Goal: Check status

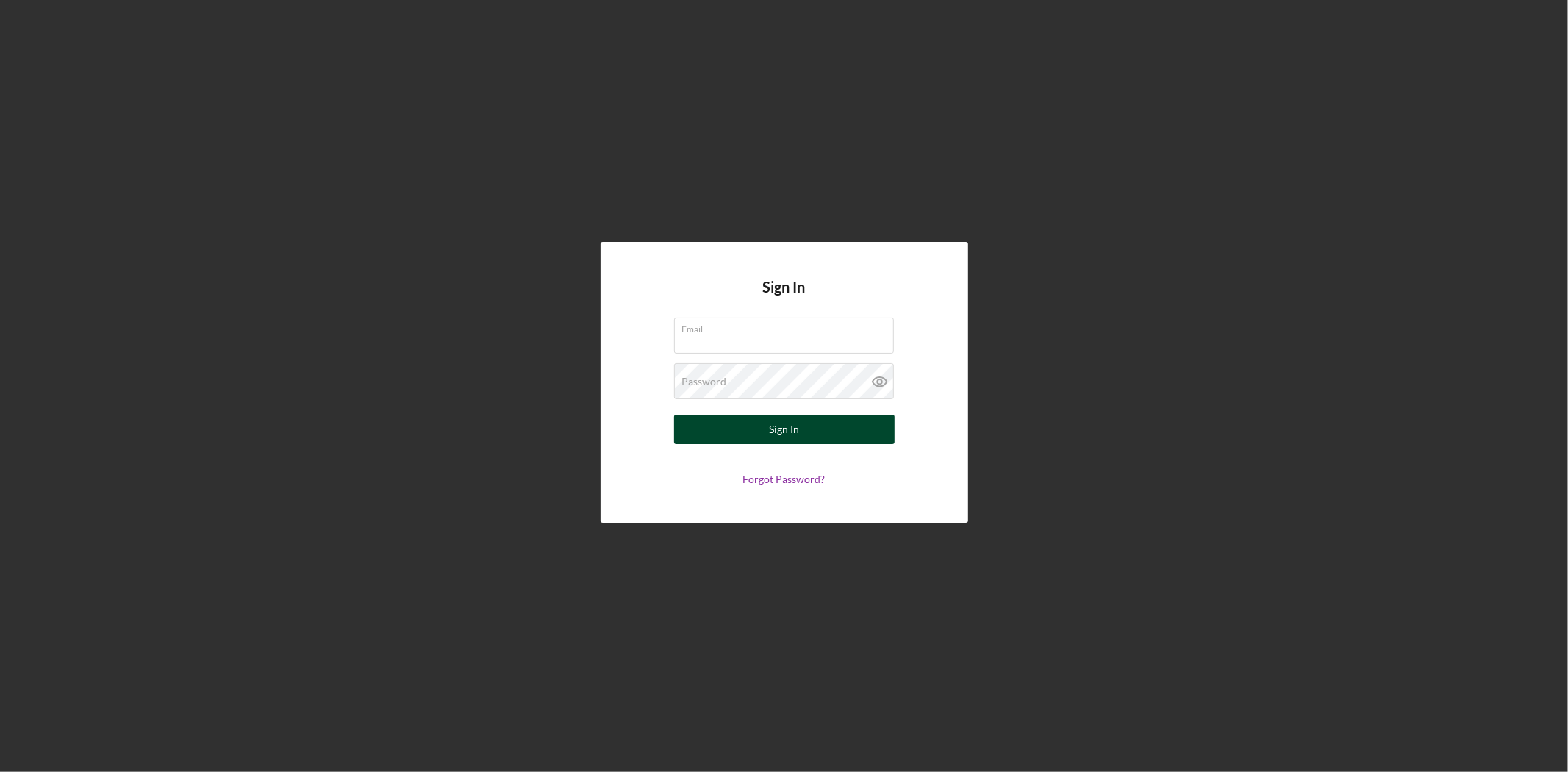
type input "[EMAIL_ADDRESS][DOMAIN_NAME]"
click at [728, 422] on button "Sign In" at bounding box center [784, 429] width 221 height 30
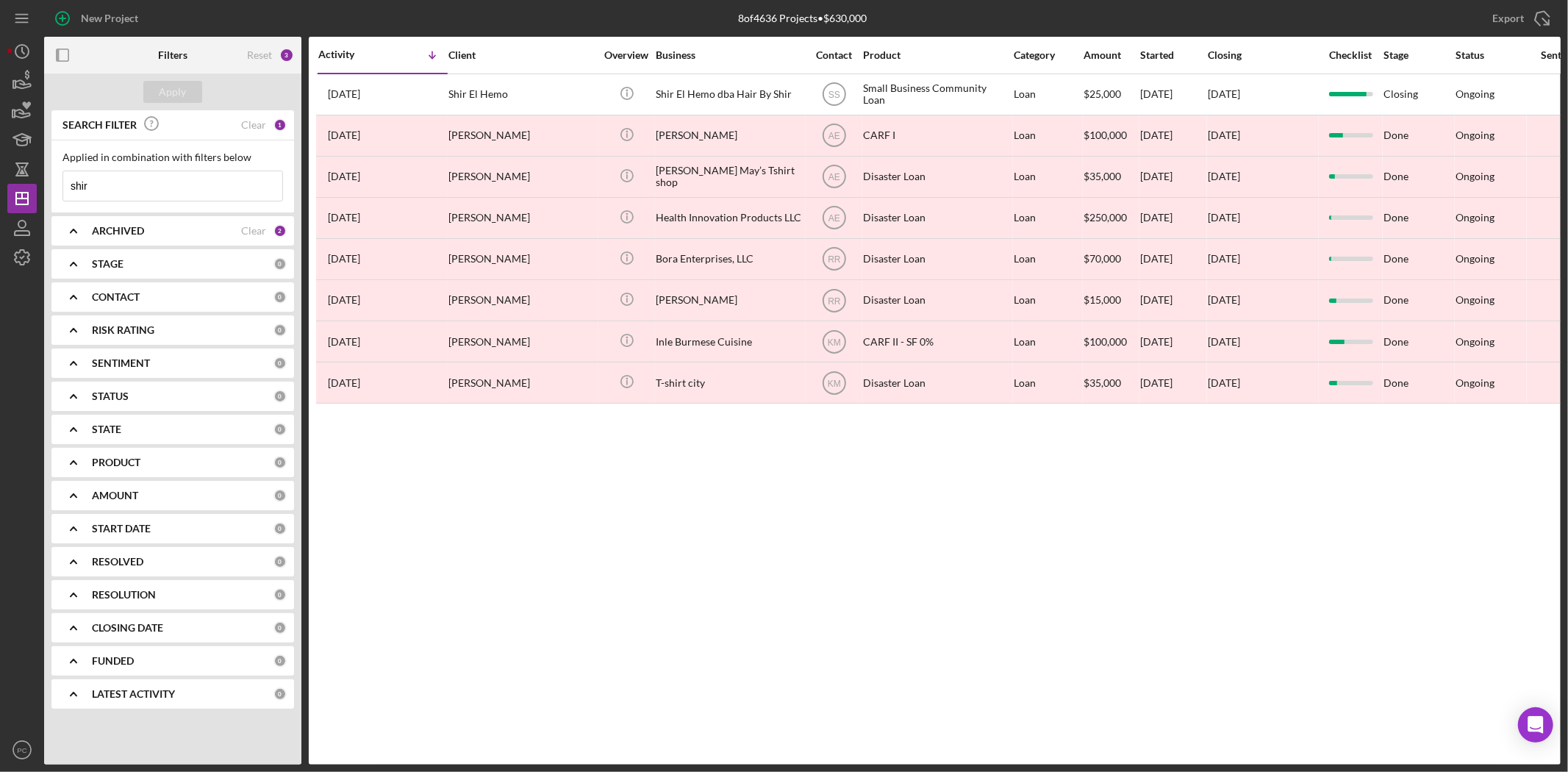
drag, startPoint x: 175, startPoint y: 167, endPoint x: 145, endPoint y: 180, distance: 32.7
click at [175, 167] on div "Applied in combination with filters below shir Icon/Menu Close" at bounding box center [172, 176] width 221 height 50
click at [145, 180] on input "shir" at bounding box center [172, 185] width 219 height 30
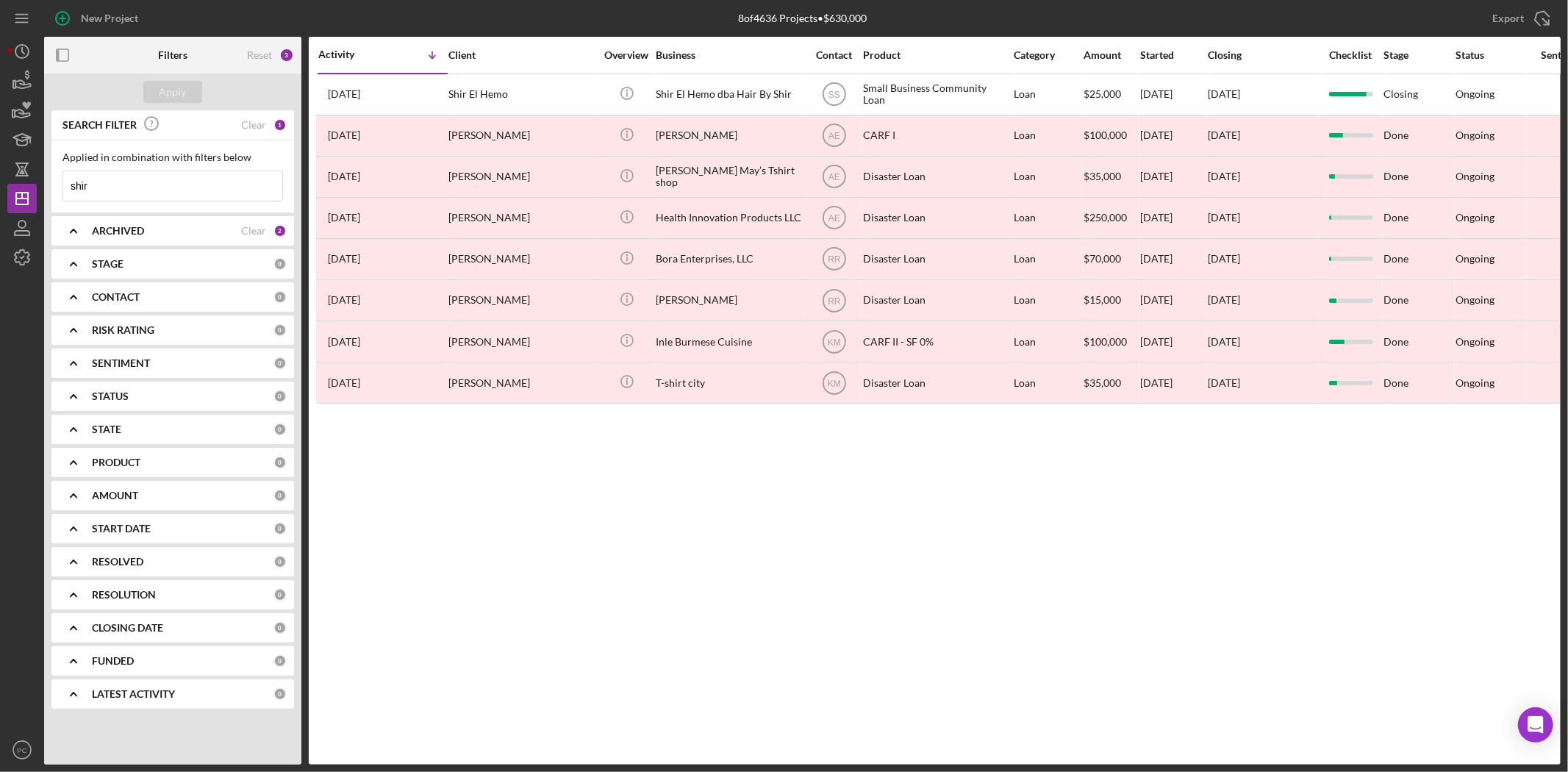
paste input "OrtizMedinaFamilia LLC dba Quiote"
click at [186, 96] on button "Apply" at bounding box center [173, 92] width 59 height 22
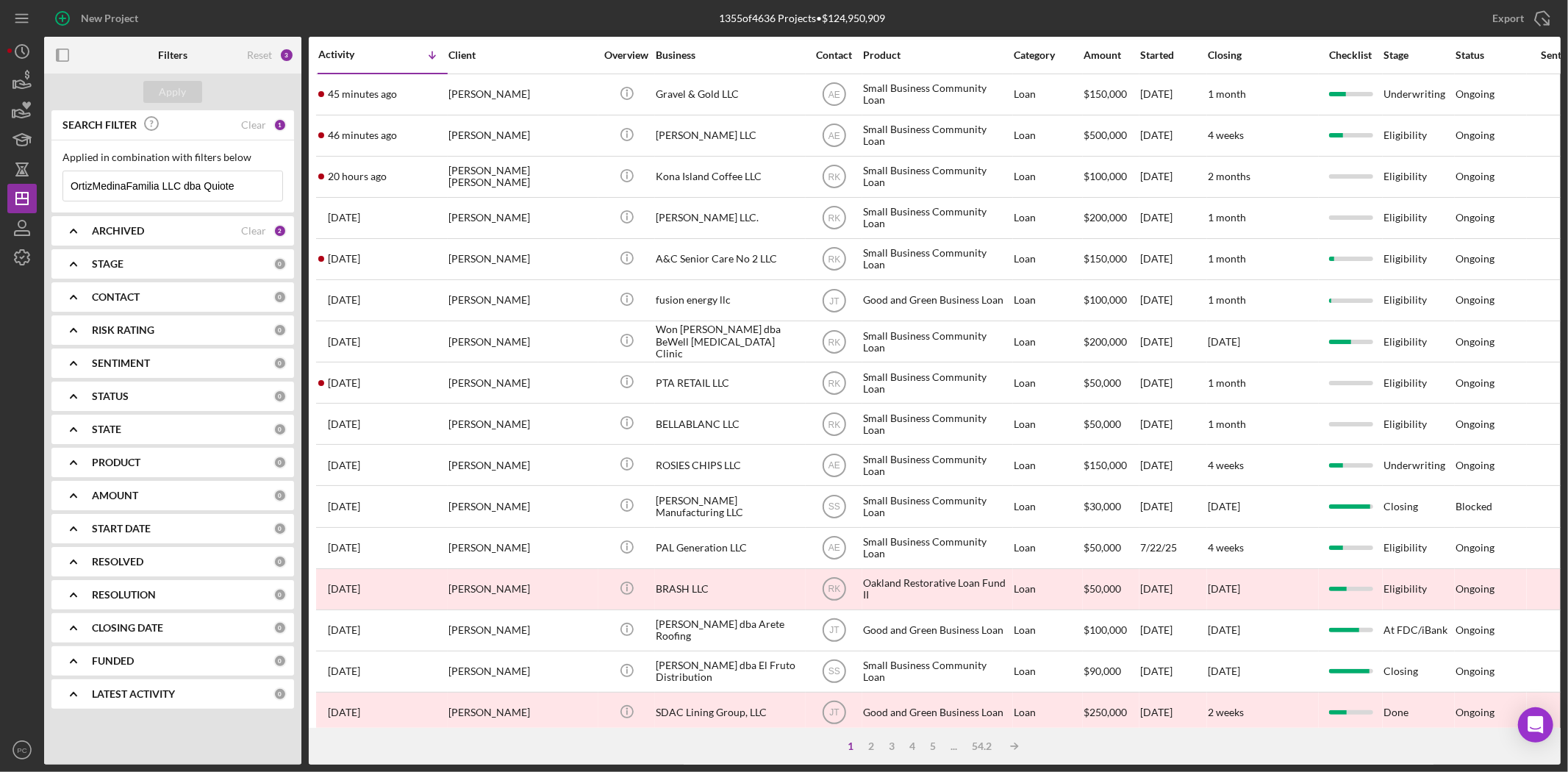
click at [235, 228] on div "ARCHIVED" at bounding box center [166, 230] width 149 height 11
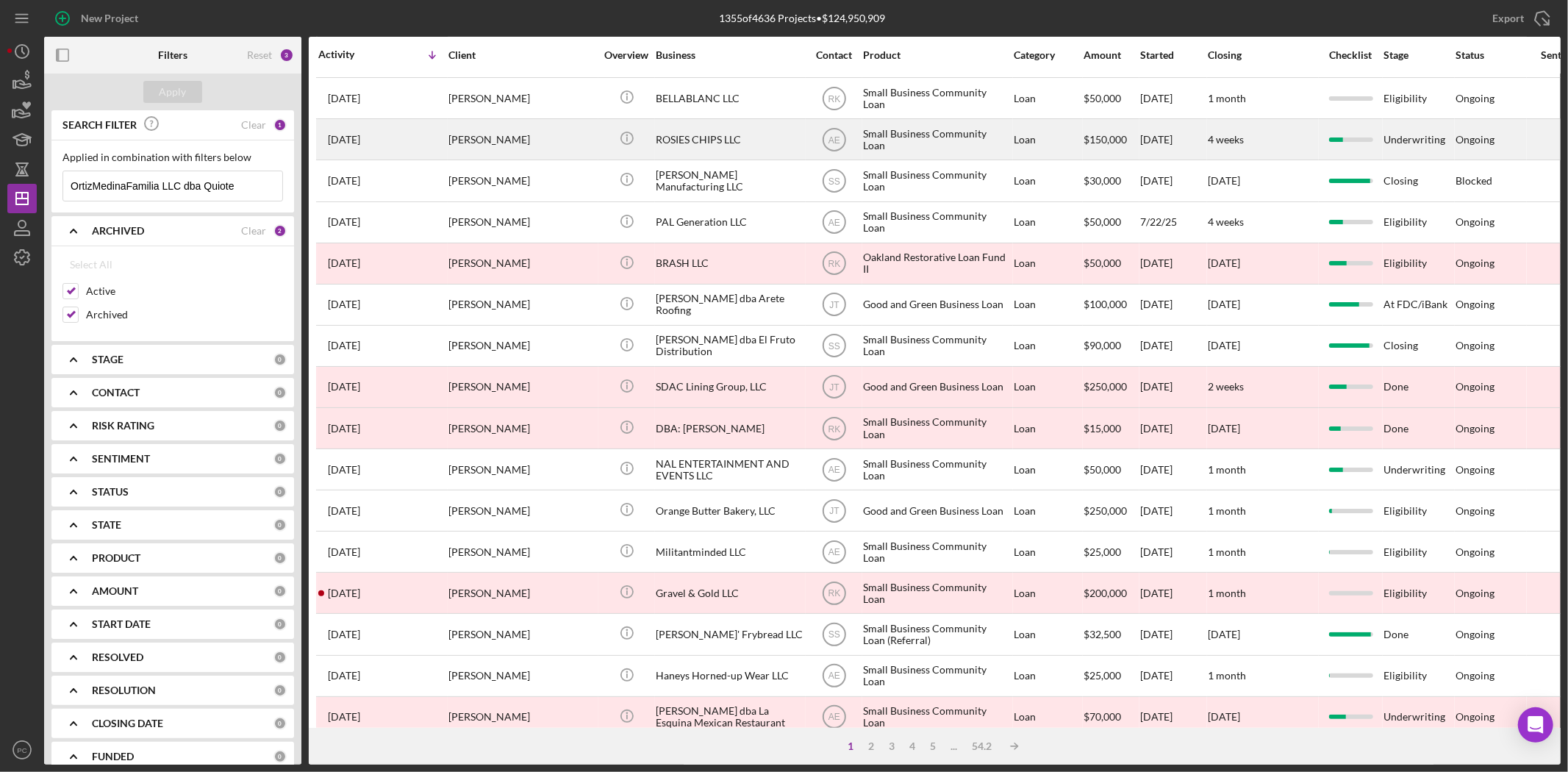
scroll to position [327, 0]
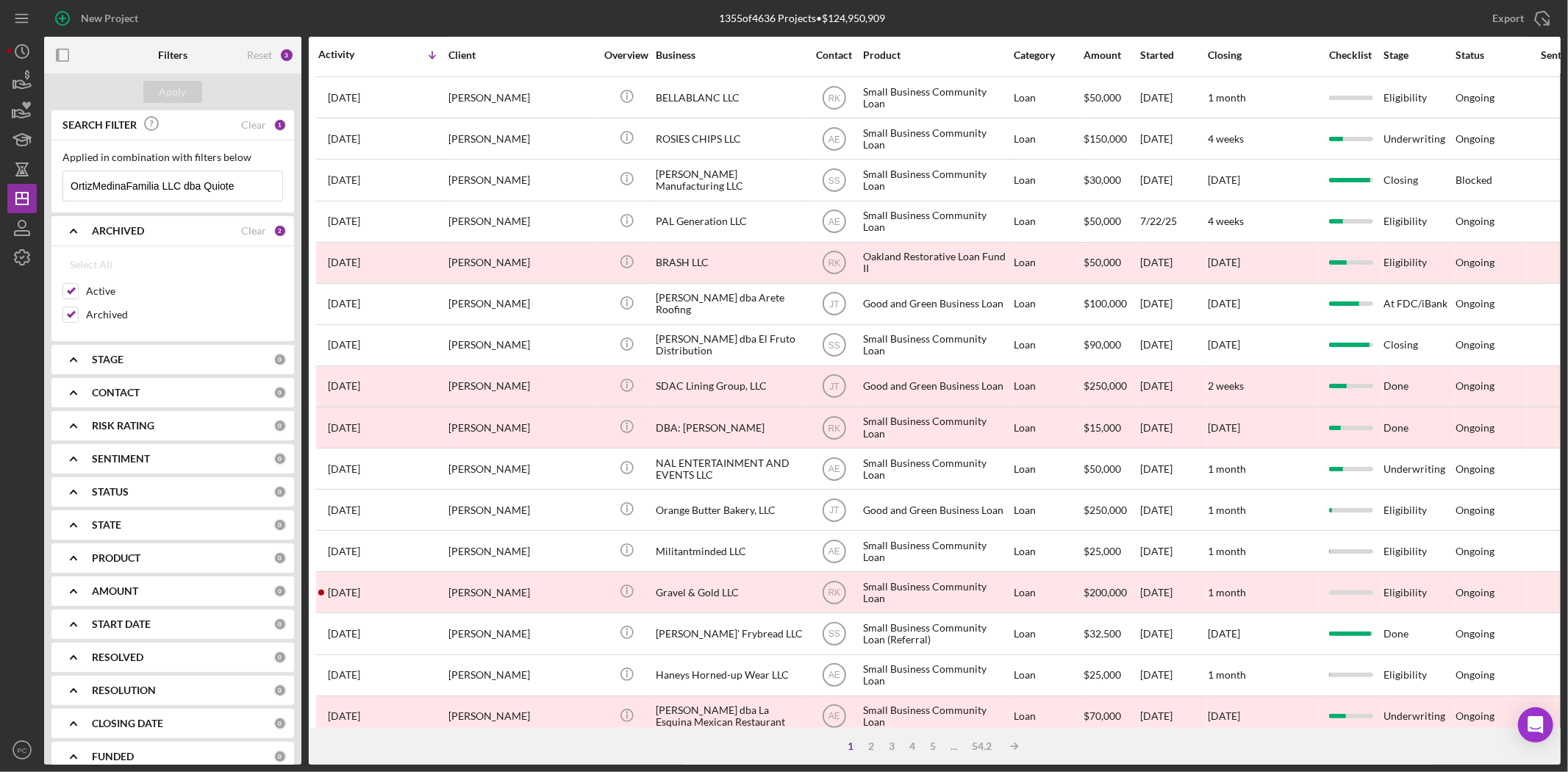
click at [131, 177] on input "OrtizMedinaFamilia LLC dba Quiote" at bounding box center [172, 185] width 219 height 30
click at [88, 184] on input "OrtizMedinaFamilia LLC dba Quiote" at bounding box center [172, 185] width 219 height 30
click at [97, 187] on input "OrtizMedinaFamilia LLC dba Quiote" at bounding box center [172, 185] width 219 height 30
click at [132, 186] on input "[PERSON_NAME] LLC dba Quiote" at bounding box center [172, 185] width 219 height 30
click at [177, 97] on div "Apply" at bounding box center [173, 92] width 27 height 22
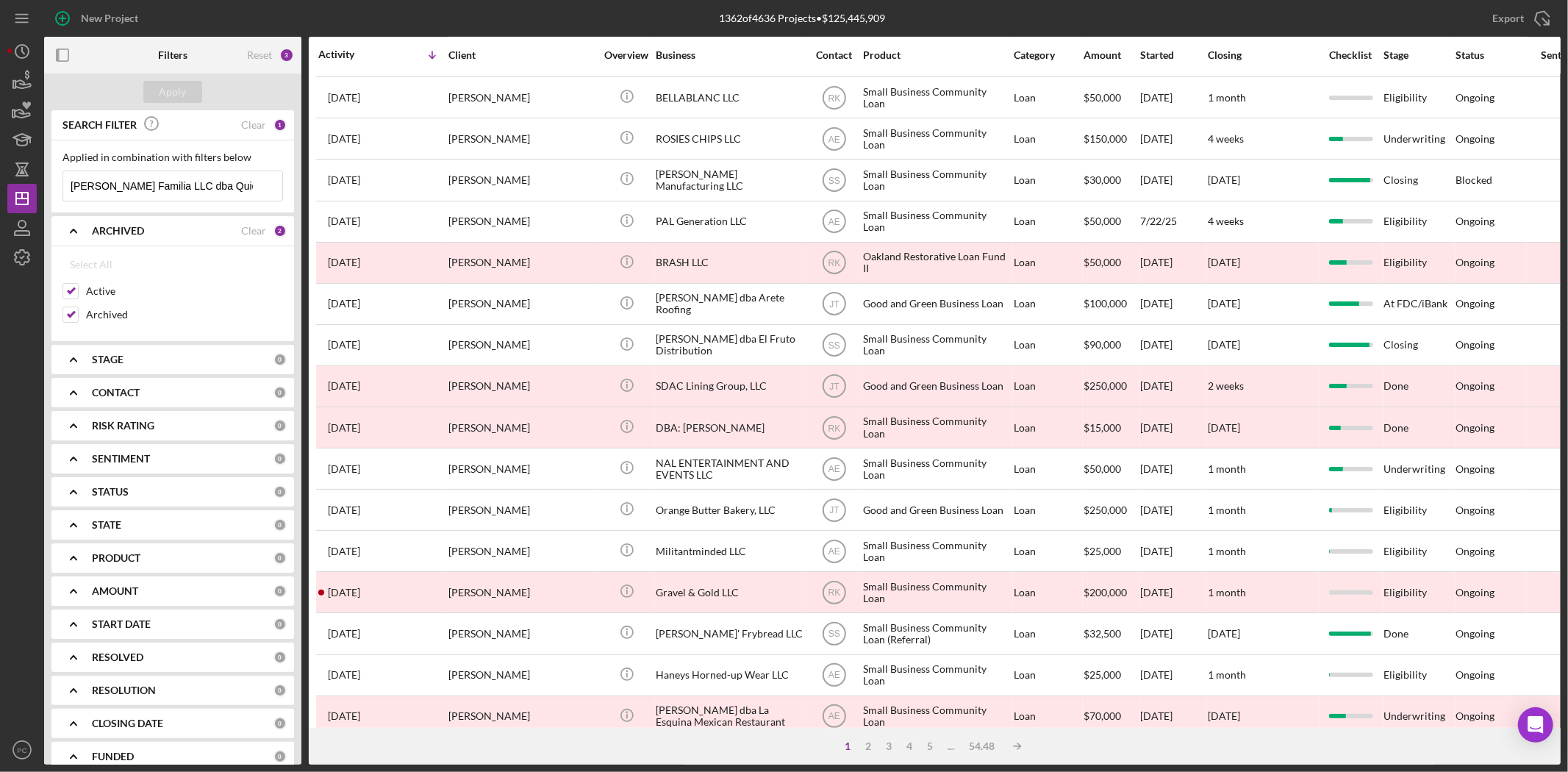
drag, startPoint x: 171, startPoint y: 193, endPoint x: 266, endPoint y: 204, distance: 95.6
click at [266, 204] on div "Applied in combination with filters below [PERSON_NAME] Familia LLC dba Quiote …" at bounding box center [173, 176] width 243 height 72
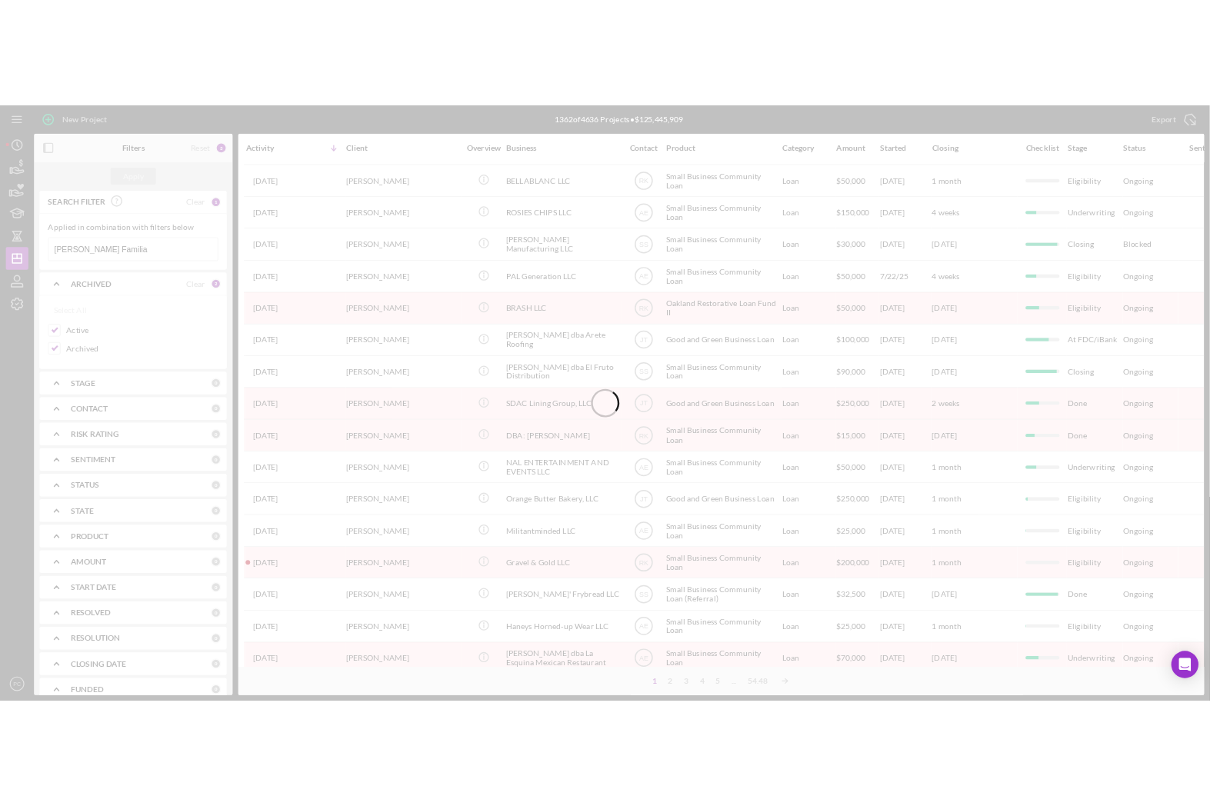
scroll to position [0, 0]
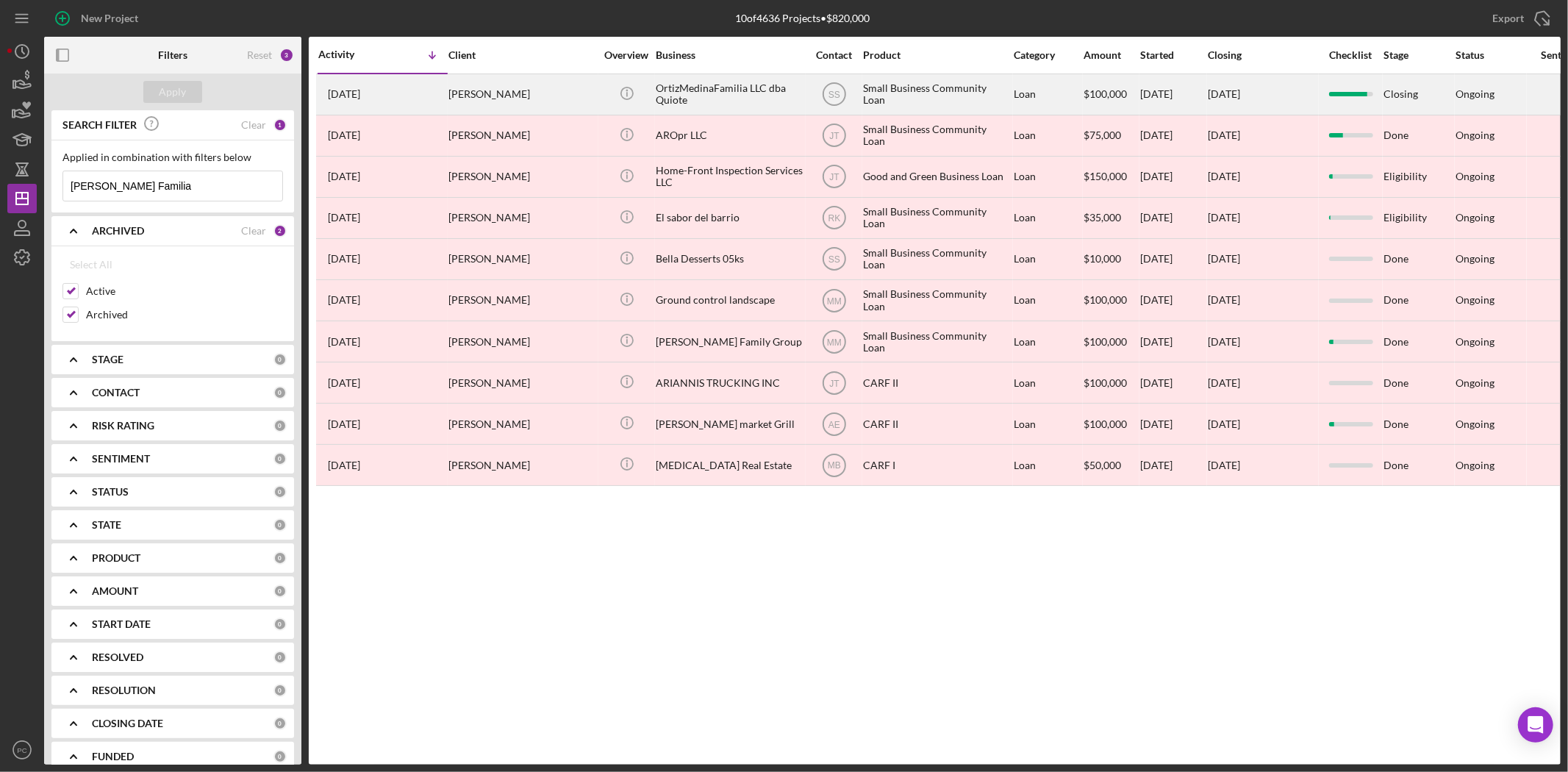
type input "[PERSON_NAME] Familia"
drag, startPoint x: 707, startPoint y: 91, endPoint x: 539, endPoint y: 96, distance: 168.1
click at [539, 96] on div "[PERSON_NAME]" at bounding box center [522, 94] width 147 height 39
